Goal: Task Accomplishment & Management: Complete application form

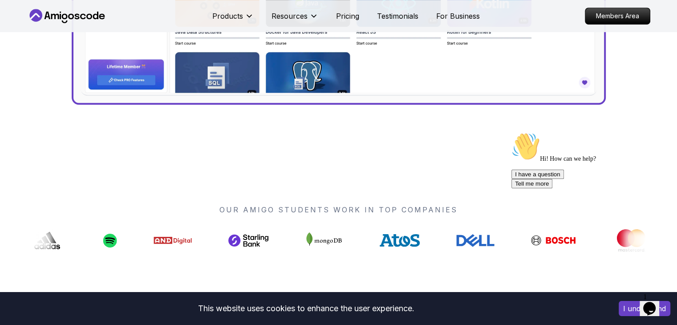
scroll to position [178, 0]
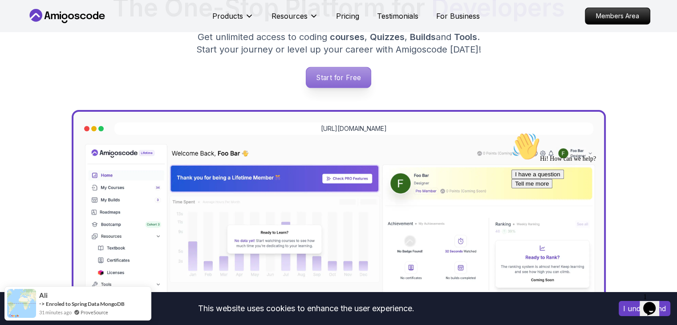
click at [347, 77] on p "Start for Free" at bounding box center [338, 77] width 65 height 20
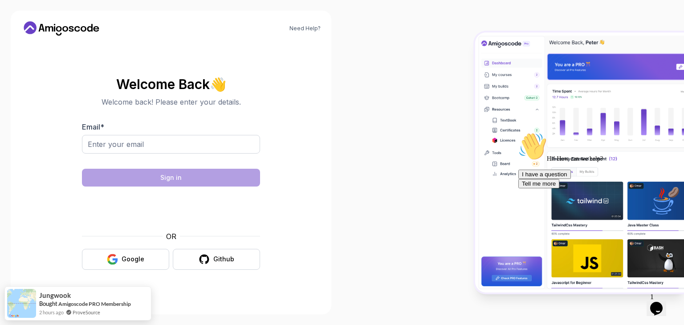
click at [110, 272] on div "Welcome Back 👋 Welcome back! Please enter your details. Email * Sign in OR Goog…" at bounding box center [171, 173] width 178 height 211
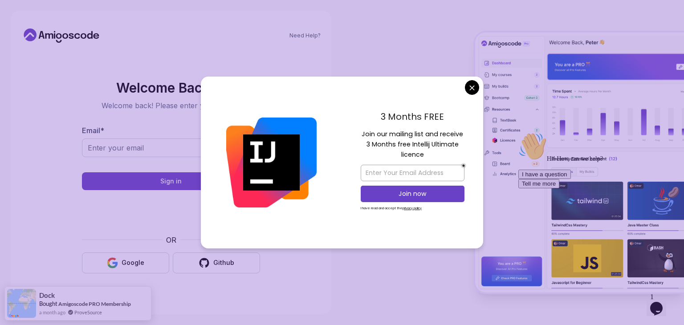
click at [468, 92] on body "Need Help? Welcome Back 👋 Welcome back! Please enter your details. Email * Sign…" at bounding box center [342, 162] width 684 height 325
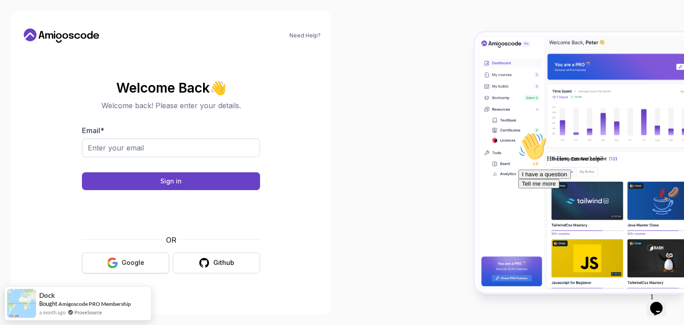
click at [113, 259] on icon "button" at bounding box center [112, 259] width 8 height 4
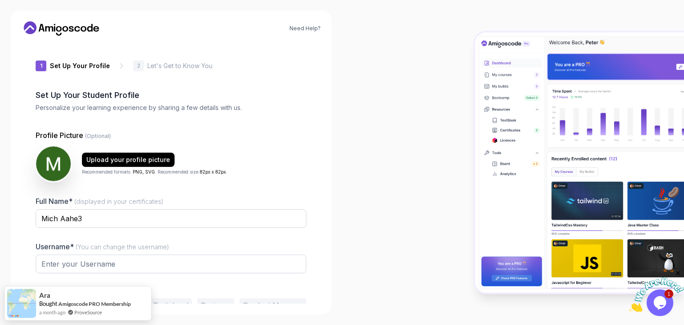
type input "jollybadgerd7bee"
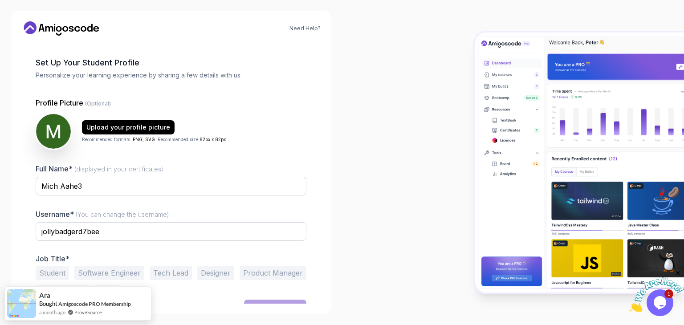
scroll to position [46, 0]
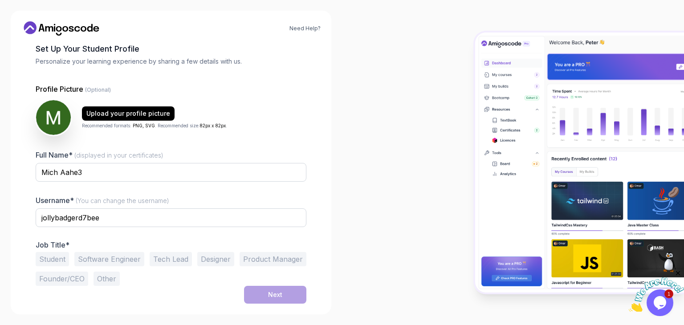
click at [133, 264] on button "Software Engineer" at bounding box center [109, 259] width 70 height 14
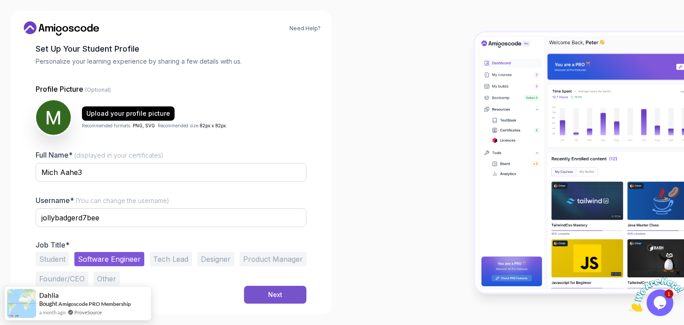
click at [262, 289] on button "Next" at bounding box center [275, 295] width 62 height 18
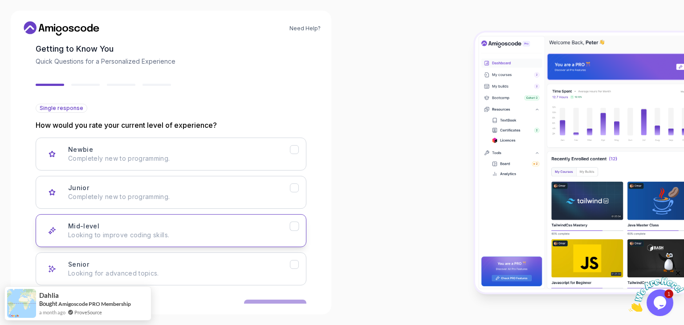
click at [278, 236] on p "Looking to improve coding skills." at bounding box center [179, 235] width 222 height 9
click at [252, 301] on button "Next" at bounding box center [275, 309] width 62 height 18
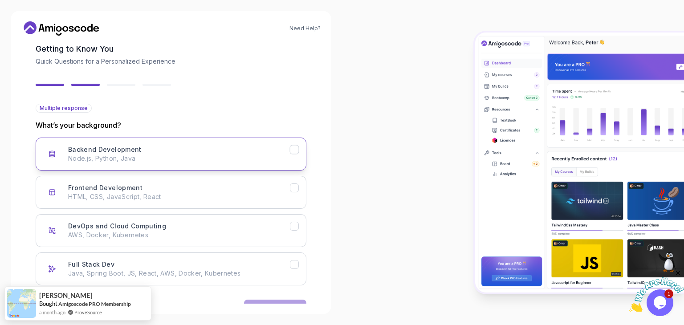
click at [137, 153] on h3 "Backend Development" at bounding box center [104, 149] width 73 height 9
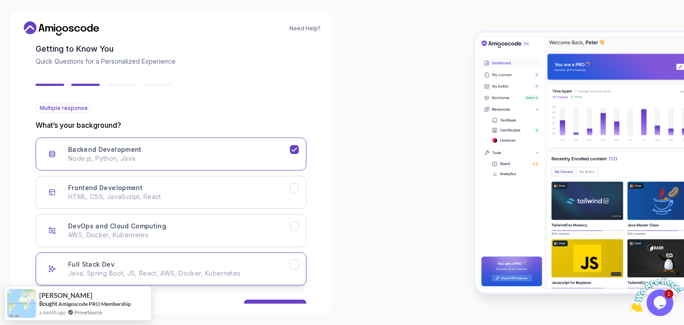
click at [240, 265] on div "Full Stack Dev Java, Spring Boot, JS, React, AWS, Docker, Kubernetes" at bounding box center [179, 269] width 222 height 18
click at [248, 260] on div "Full Stack Dev Java, Spring Boot, JS, React, AWS, Docker, Kubernetes" at bounding box center [179, 269] width 222 height 18
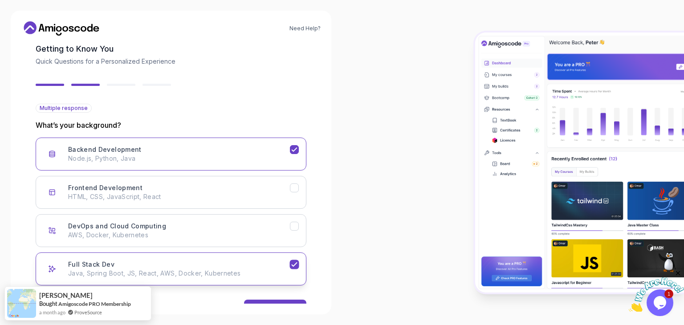
click at [248, 260] on div "Full Stack Dev Java, Spring Boot, JS, React, AWS, Docker, Kubernetes" at bounding box center [179, 269] width 222 height 18
click at [287, 301] on button "Next" at bounding box center [275, 309] width 62 height 18
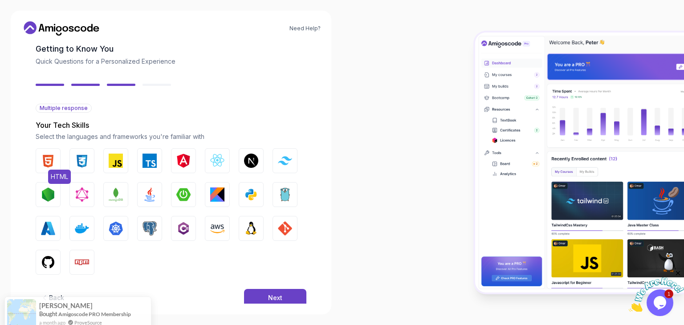
click at [54, 163] on img "button" at bounding box center [48, 161] width 14 height 14
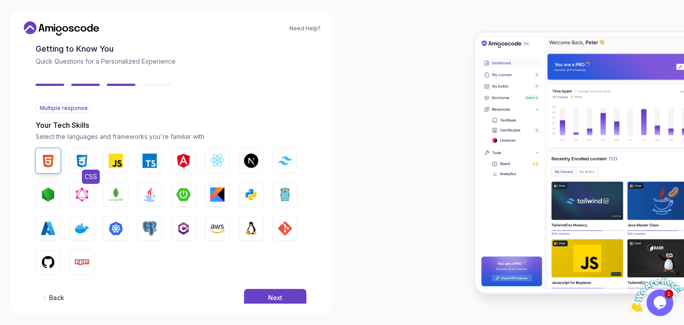
click at [73, 163] on button "CSS" at bounding box center [81, 160] width 25 height 25
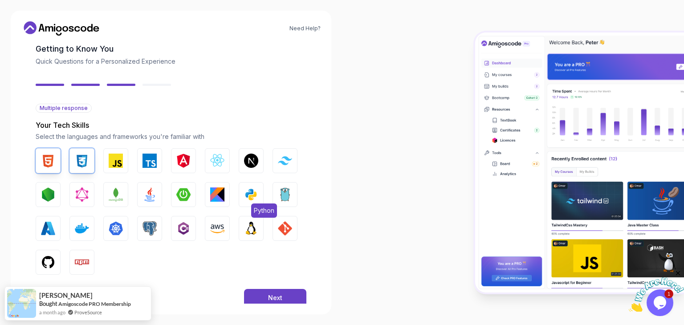
click at [248, 186] on button "Python" at bounding box center [251, 194] width 25 height 25
click at [280, 224] on img "button" at bounding box center [285, 228] width 14 height 14
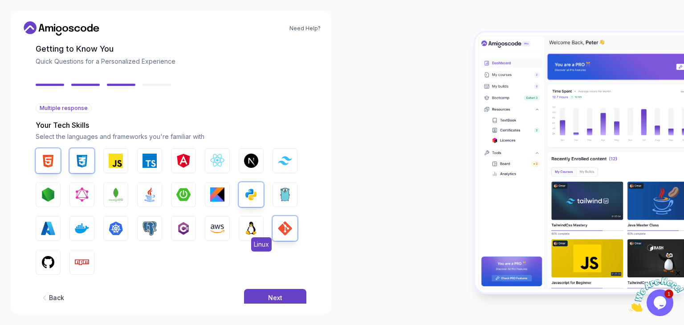
click at [252, 224] on img "button" at bounding box center [251, 228] width 14 height 14
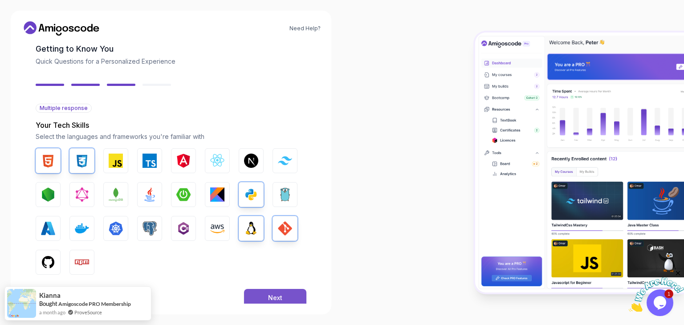
click at [285, 293] on button "Next" at bounding box center [275, 298] width 62 height 18
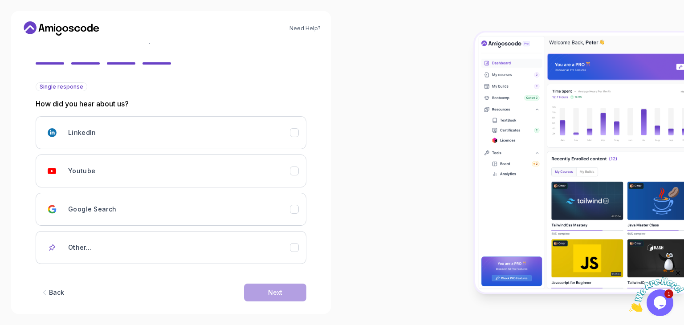
scroll to position [79, 0]
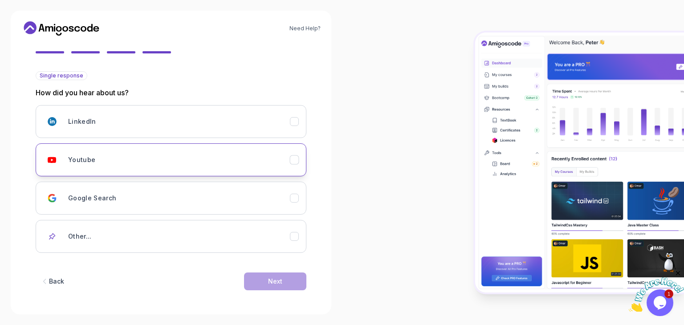
click at [206, 146] on button "Youtube" at bounding box center [171, 159] width 271 height 33
click at [276, 280] on div "Next" at bounding box center [275, 281] width 14 height 9
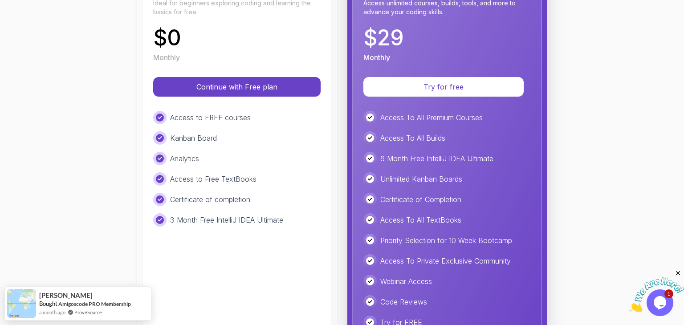
scroll to position [178, 0]
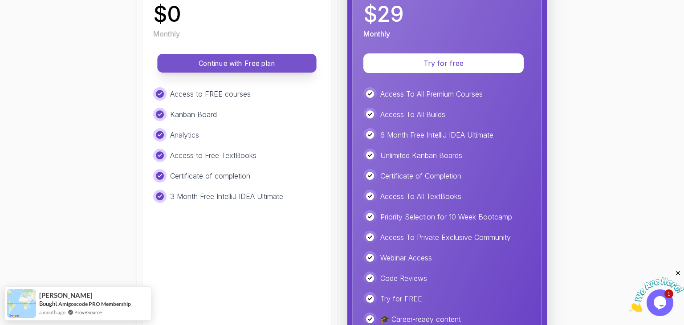
click at [257, 61] on p "Continue with Free plan" at bounding box center [236, 63] width 139 height 10
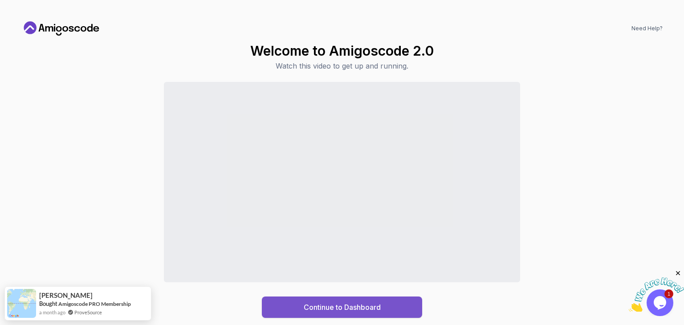
click at [351, 304] on div "Continue to Dashboard" at bounding box center [342, 307] width 77 height 11
